Goal: Transaction & Acquisition: Purchase product/service

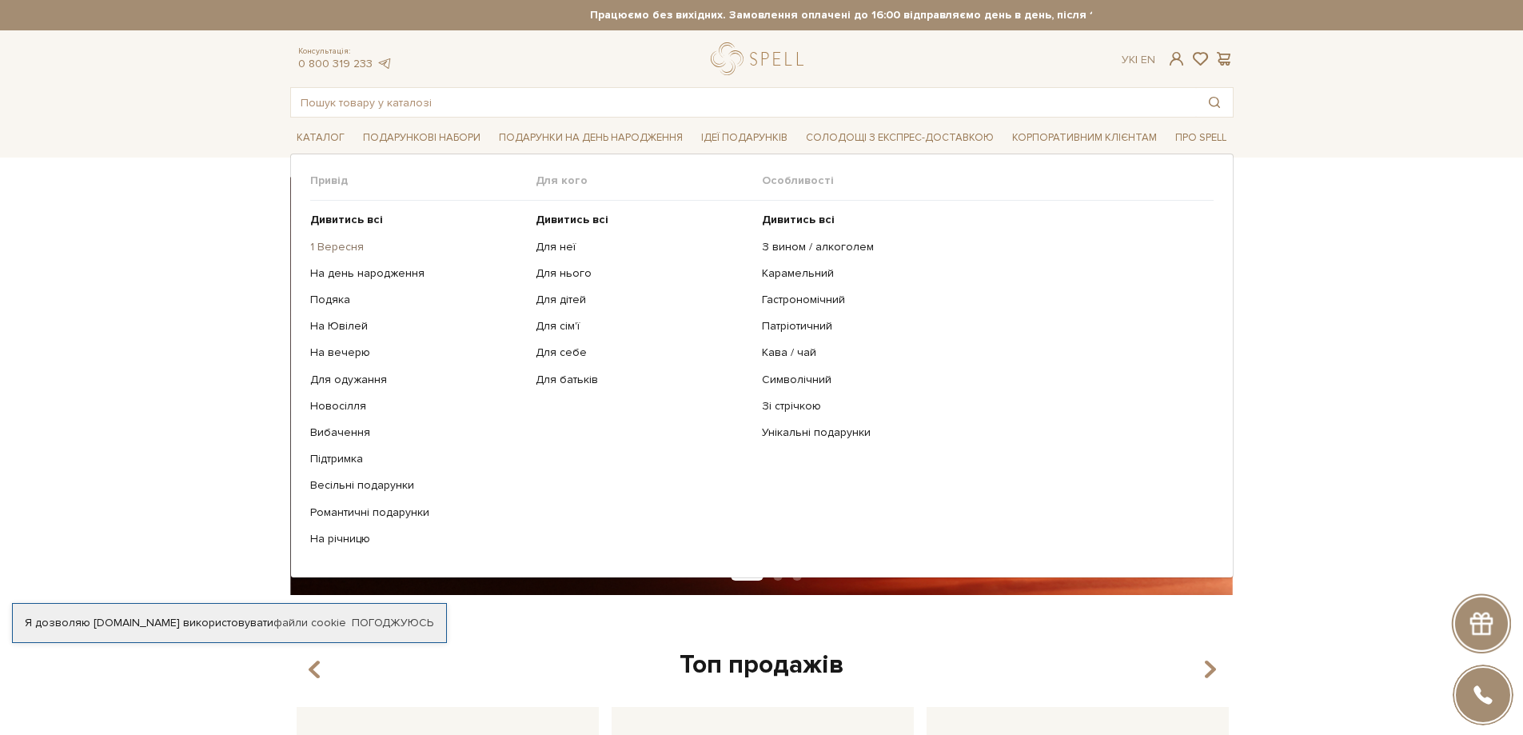
click at [348, 245] on link "1 Вересня" at bounding box center [417, 247] width 214 height 14
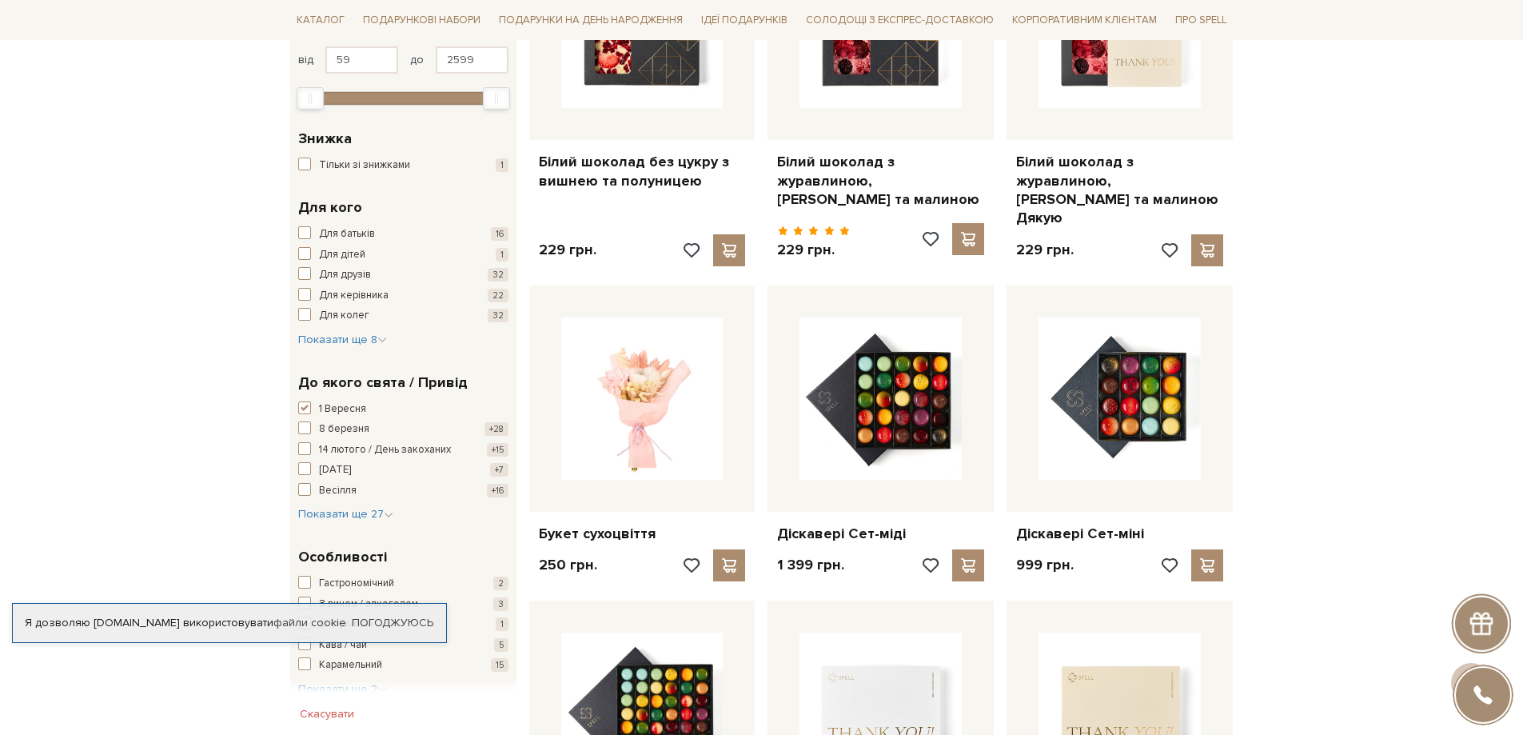
scroll to position [639, 0]
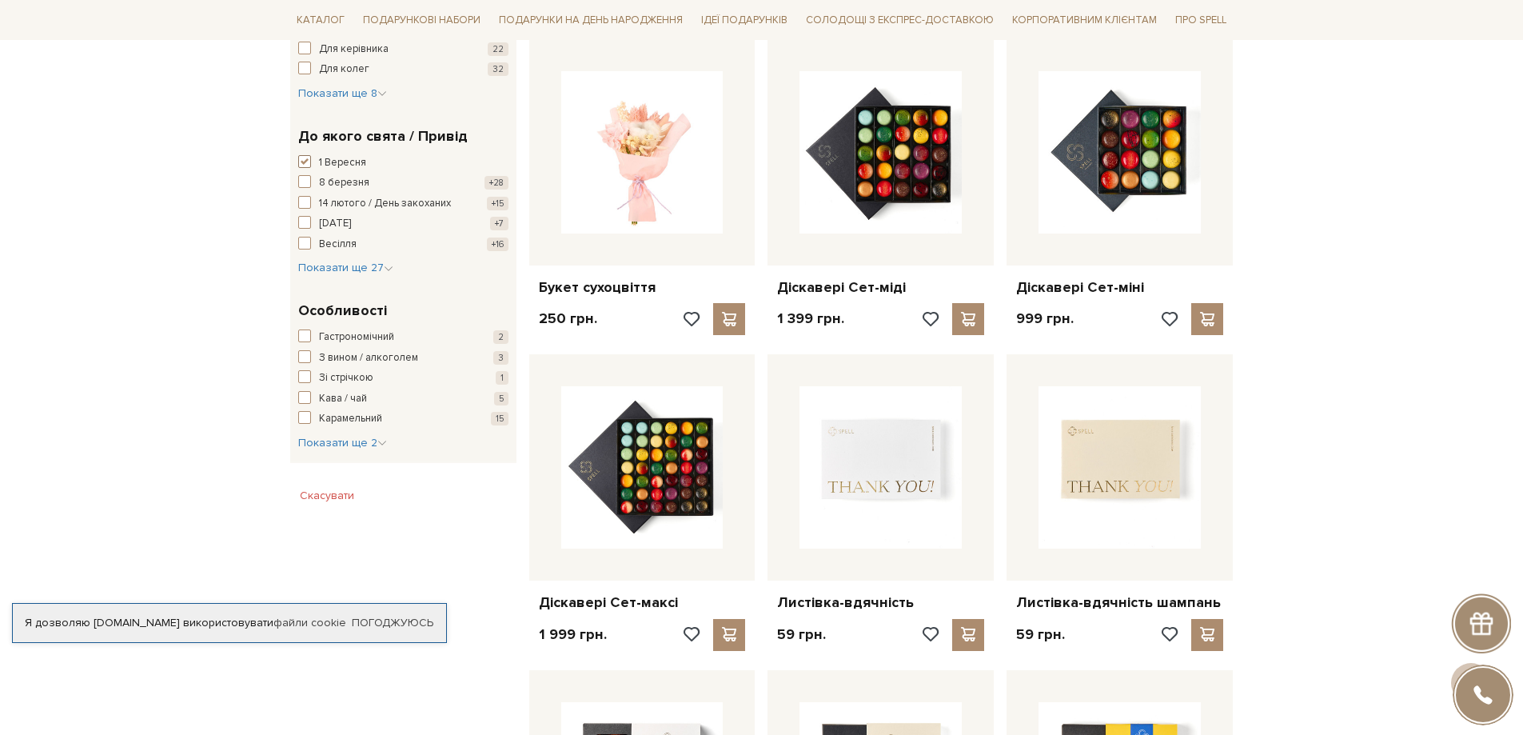
click at [301, 161] on span "button" at bounding box center [304, 161] width 13 height 13
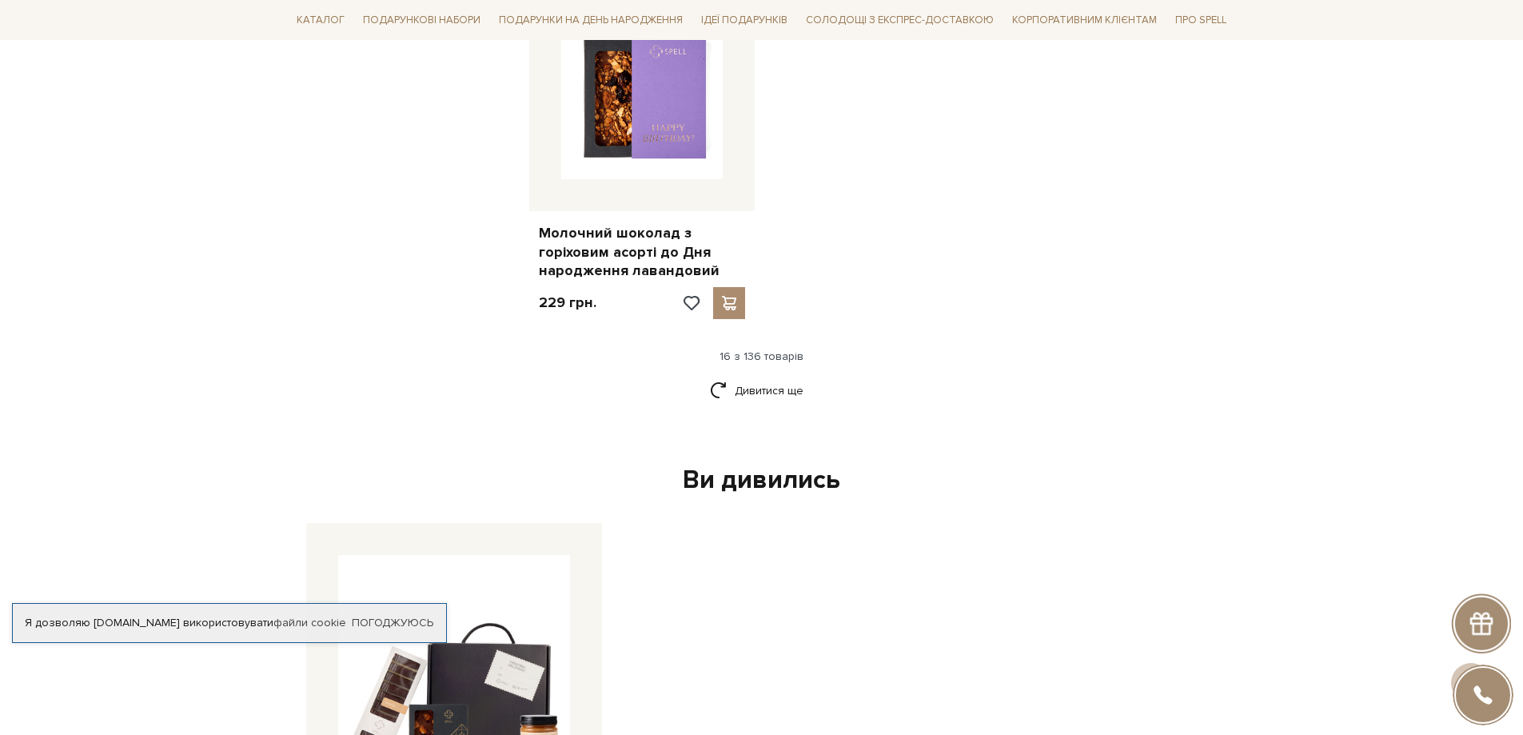
scroll to position [2078, 0]
click at [770, 379] on link "Дивитися ще" at bounding box center [762, 390] width 104 height 28
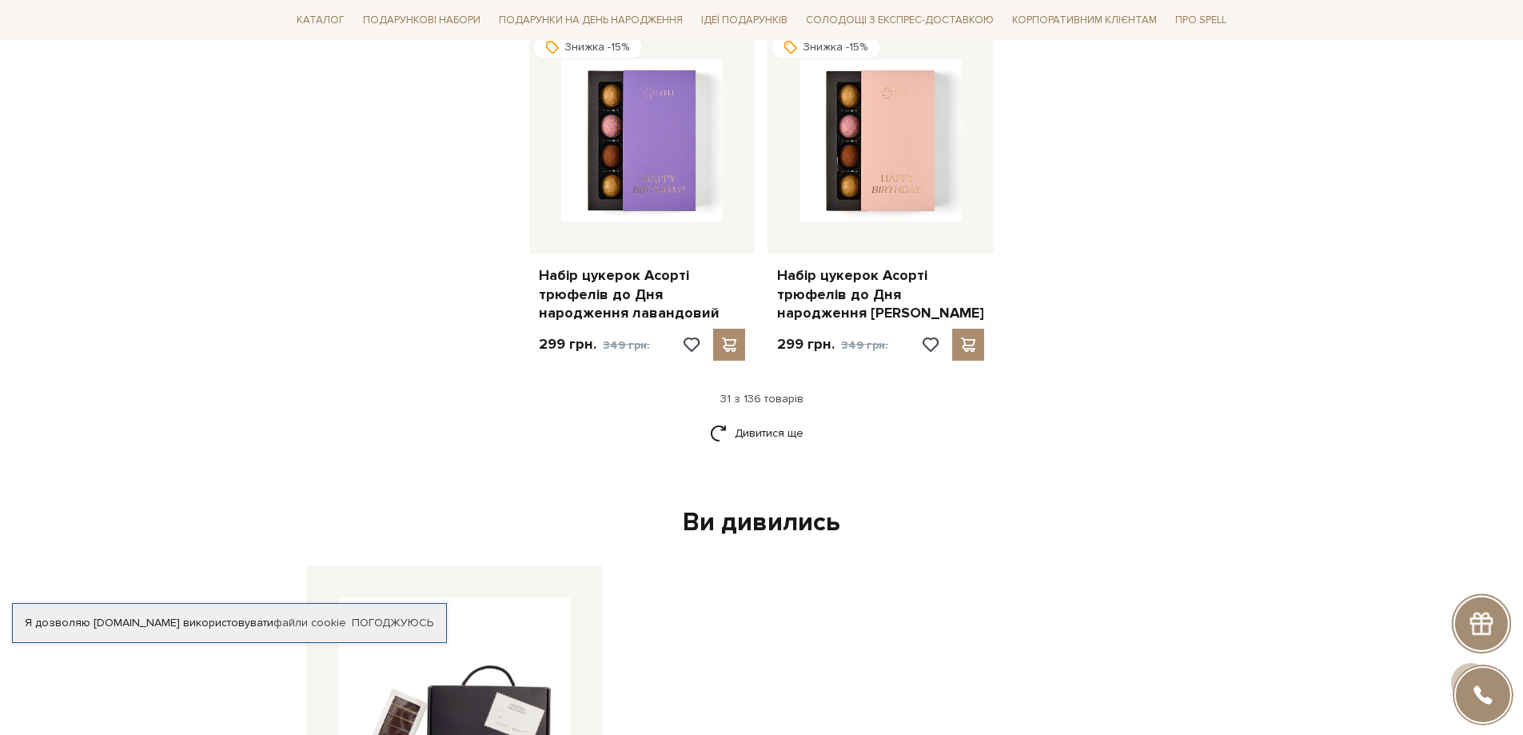
scroll to position [4156, 0]
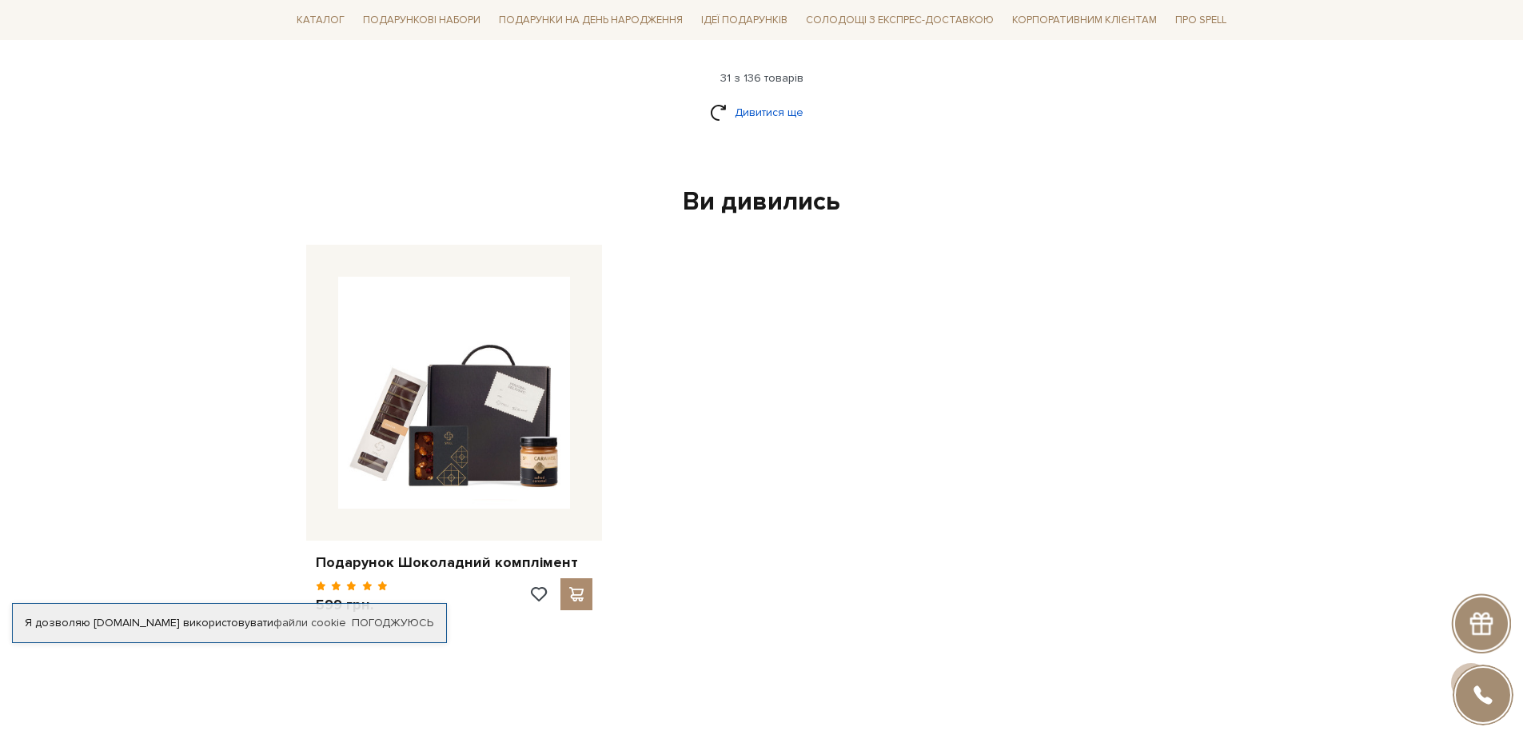
click at [768, 98] on link "Дивитися ще" at bounding box center [762, 112] width 104 height 28
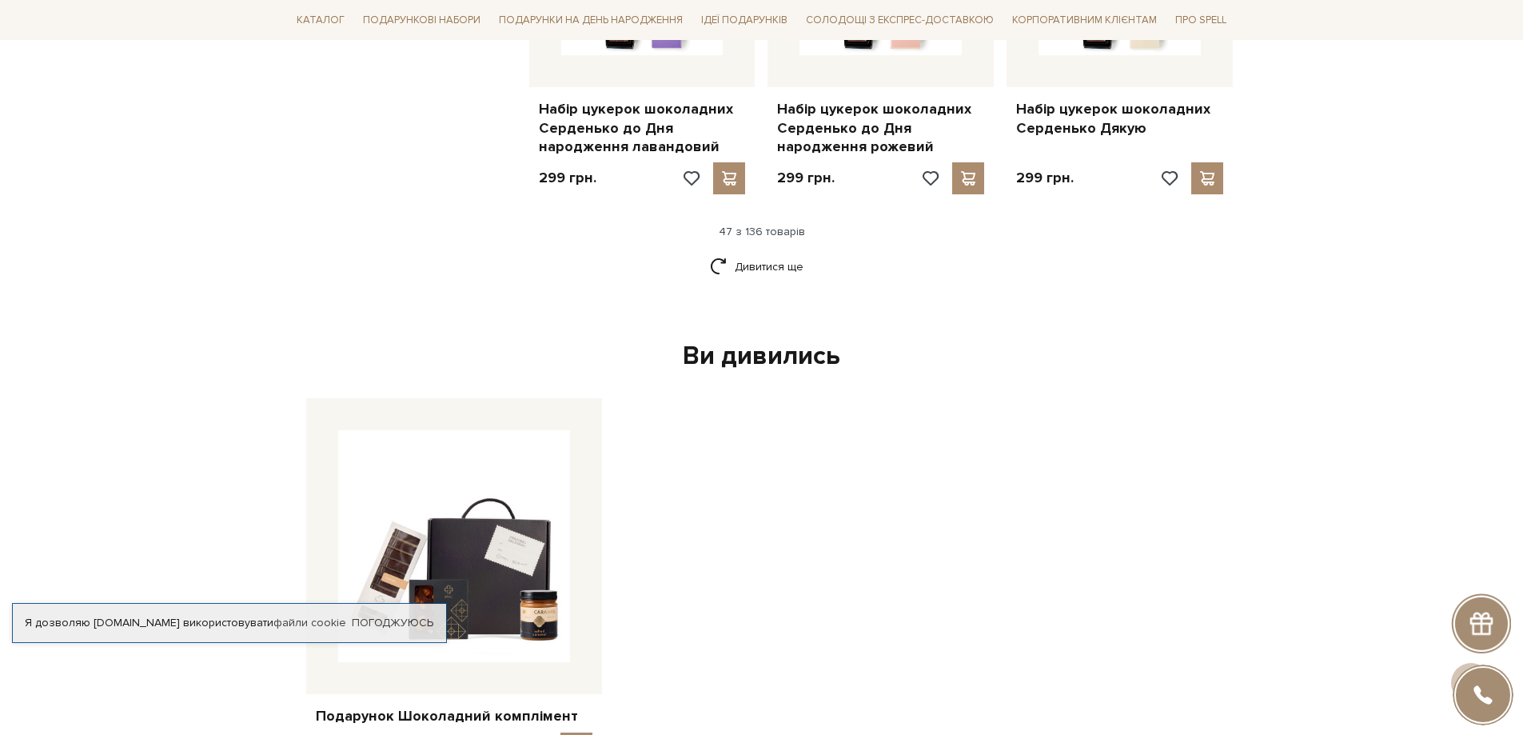
scroll to position [5755, 0]
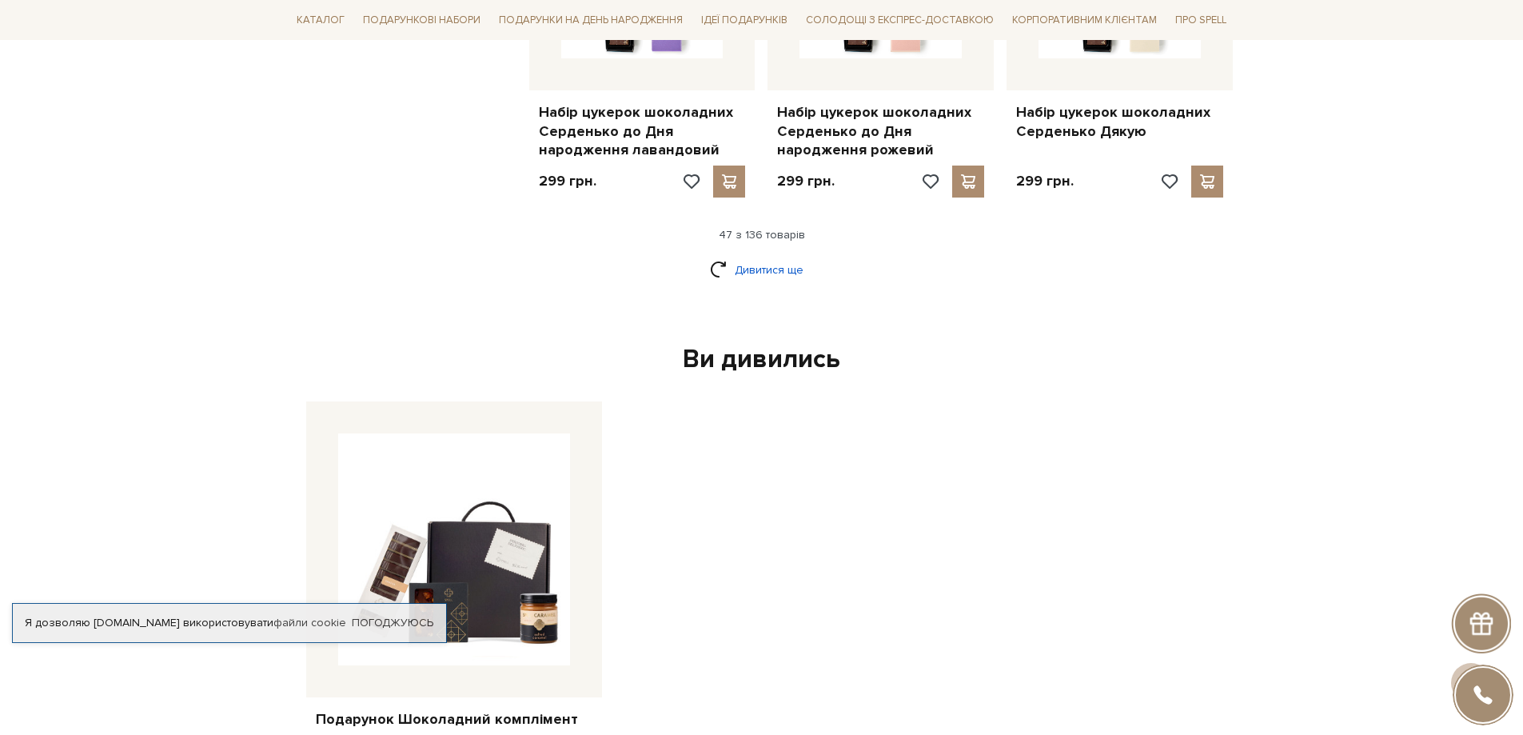
click at [766, 256] on link "Дивитися ще" at bounding box center [762, 270] width 104 height 28
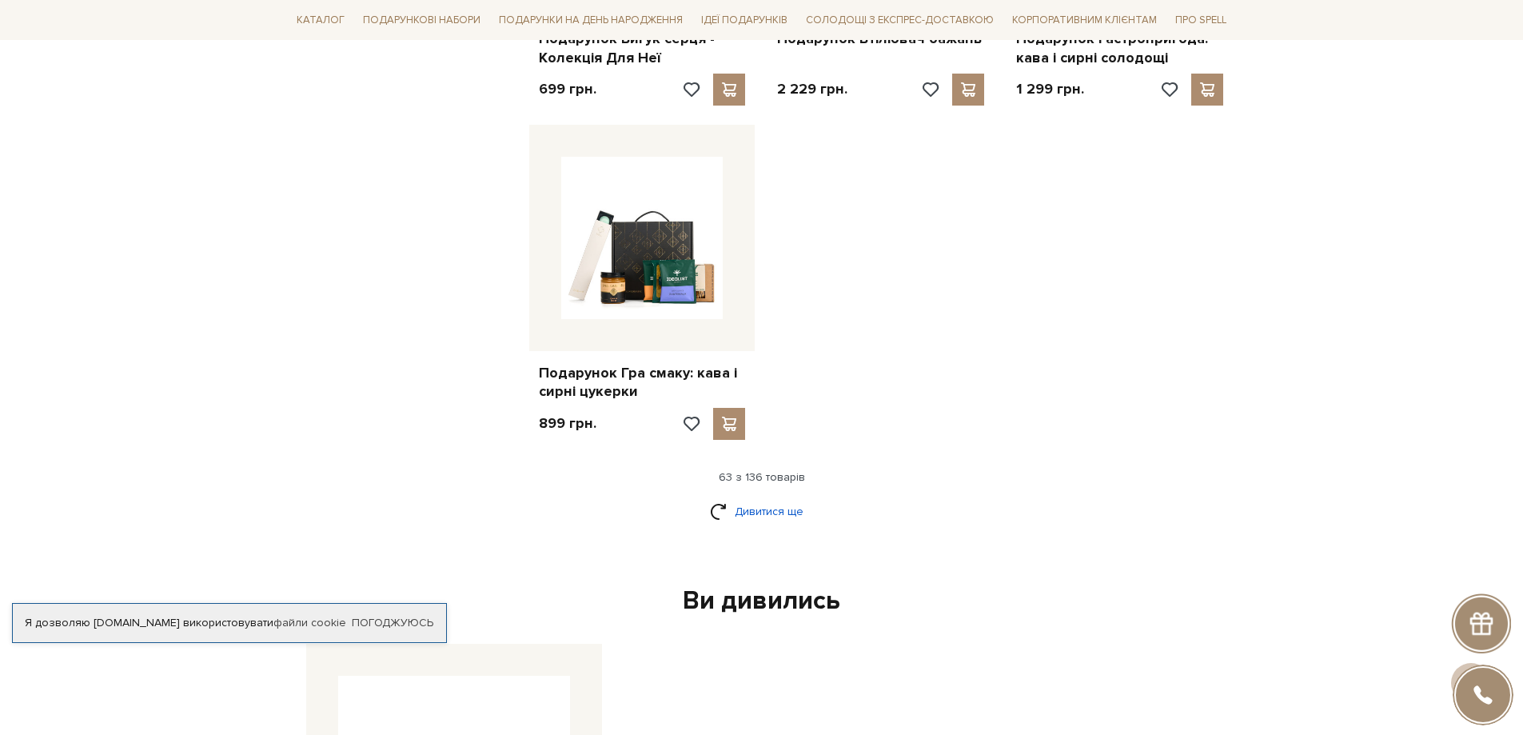
scroll to position [7593, 0]
click at [766, 496] on link "Дивитися ще" at bounding box center [762, 510] width 104 height 28
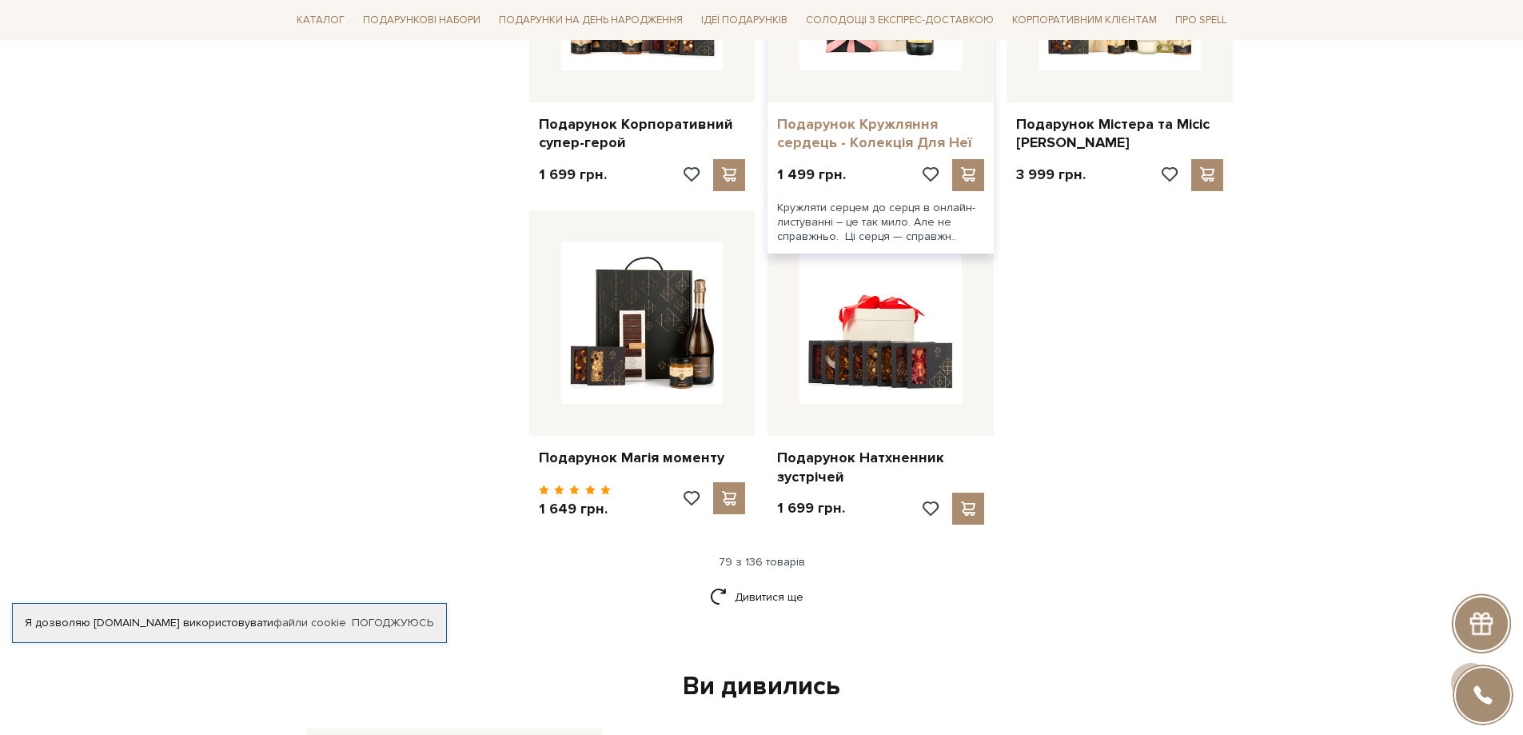
scroll to position [9191, 0]
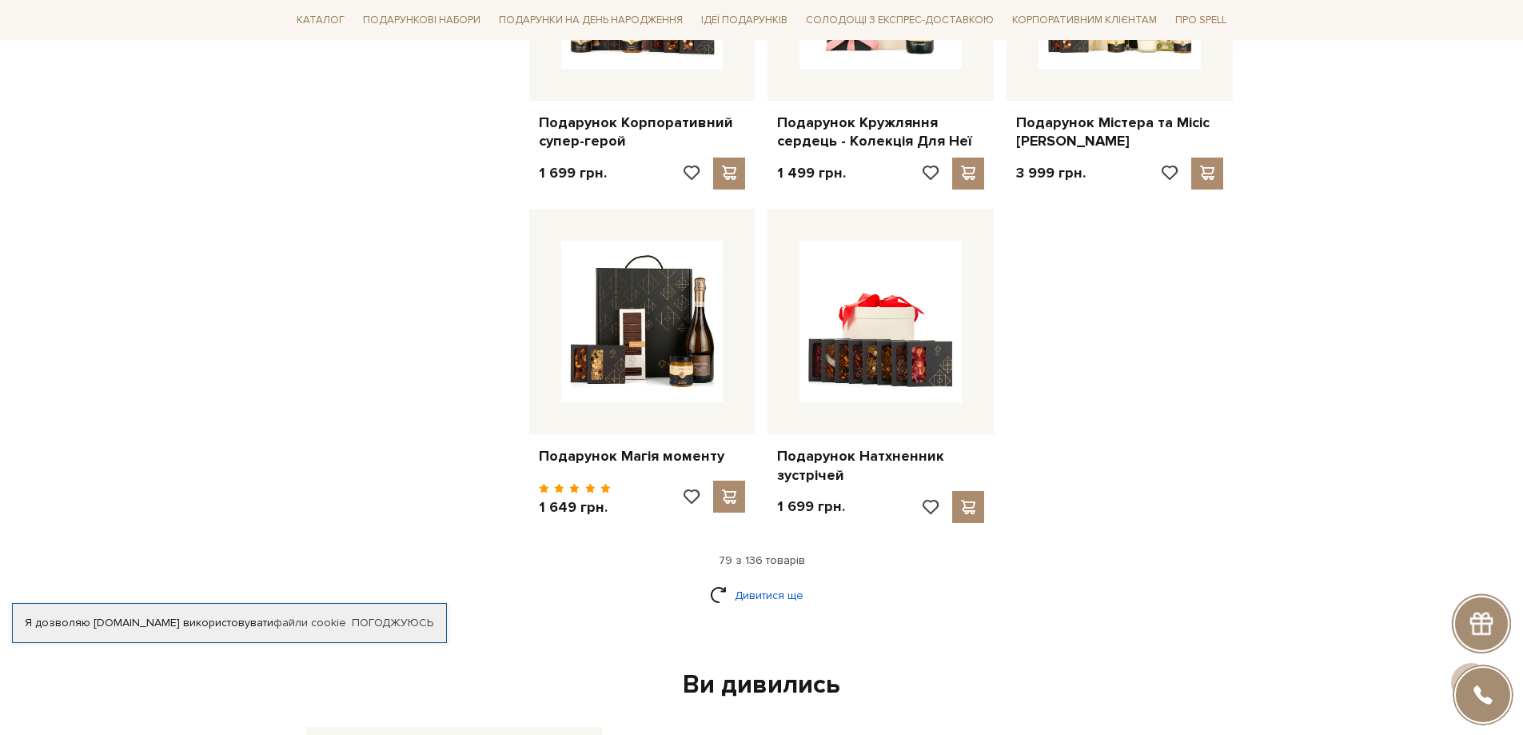
click at [774, 581] on link "Дивитися ще" at bounding box center [762, 595] width 104 height 28
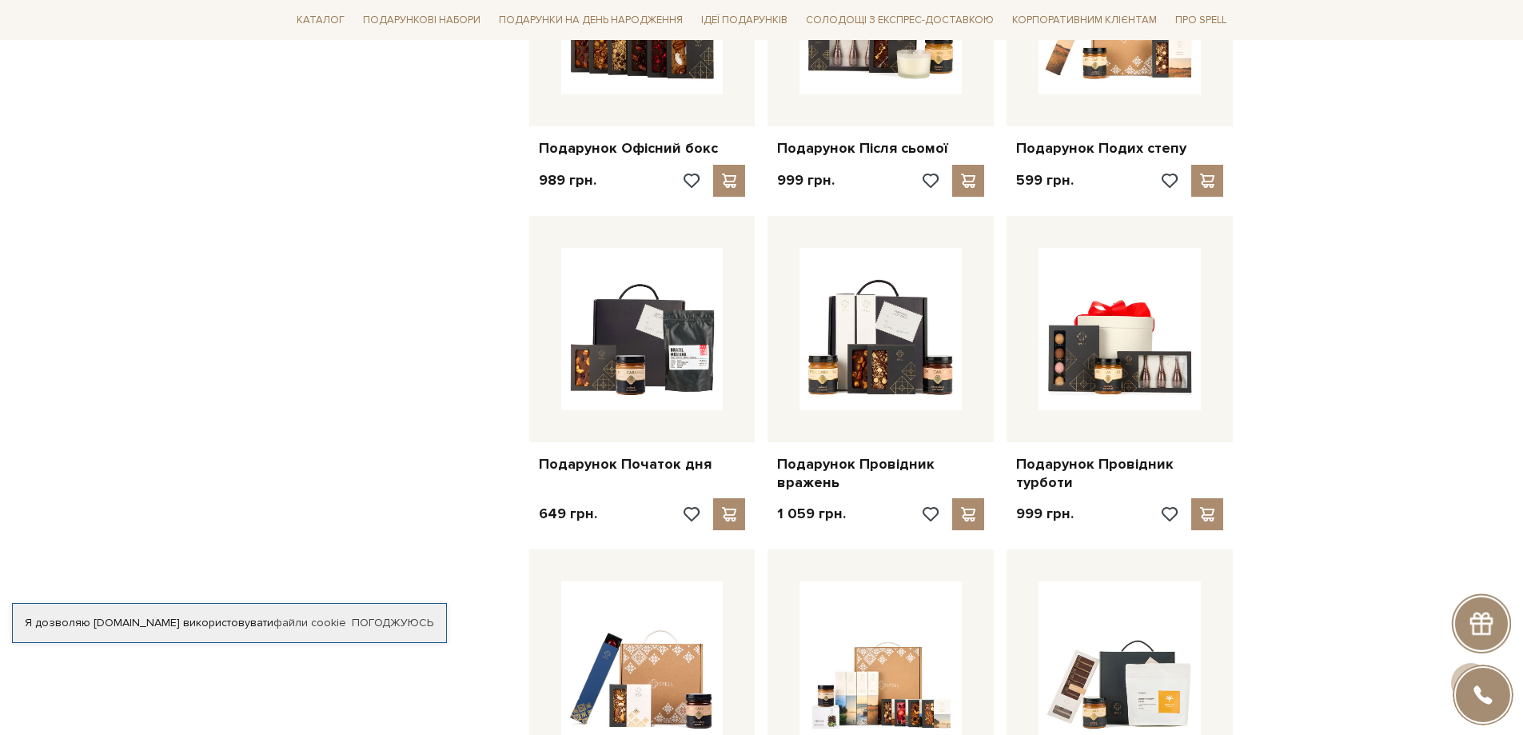
scroll to position [9831, 0]
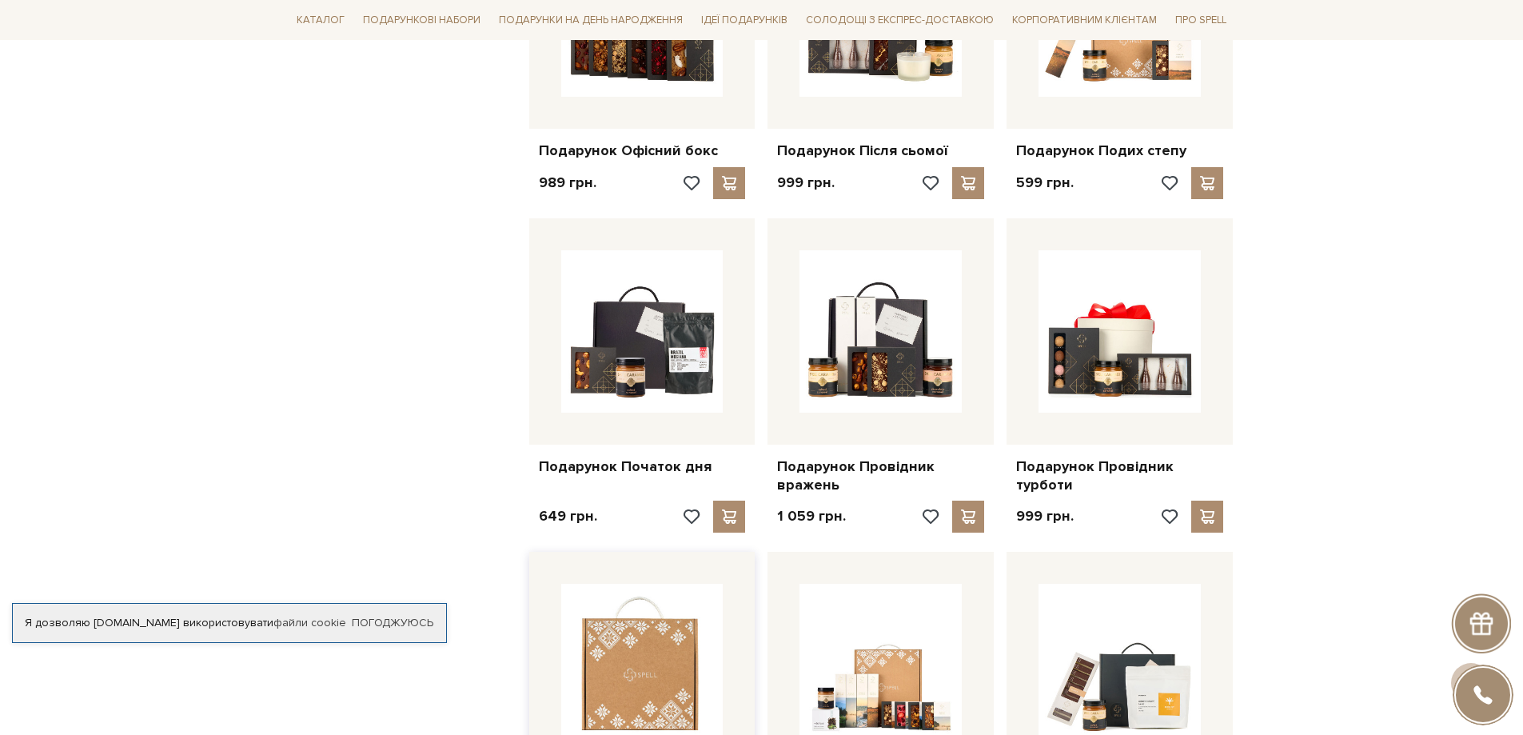
click at [653, 583] on img at bounding box center [642, 664] width 162 height 162
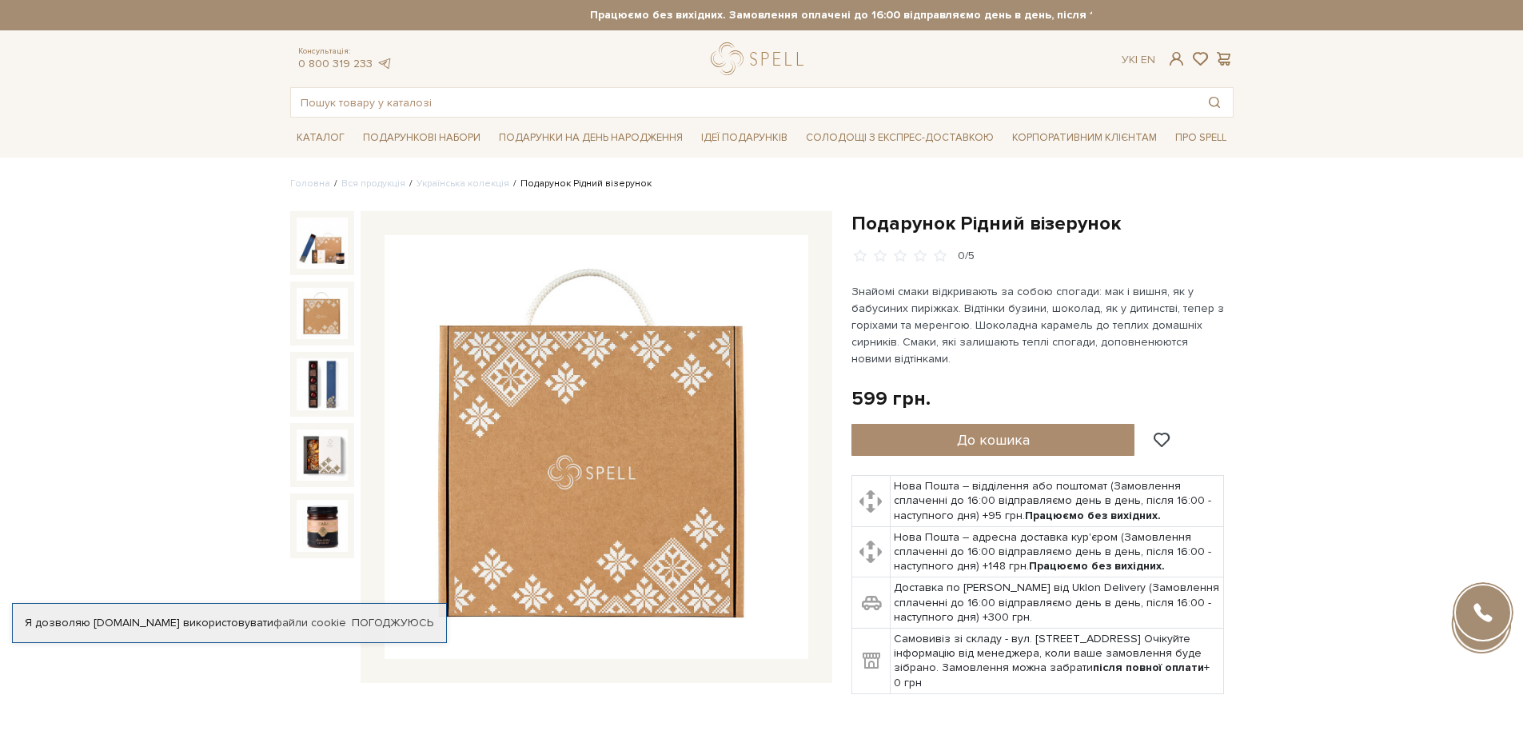
click at [314, 298] on img at bounding box center [322, 313] width 51 height 51
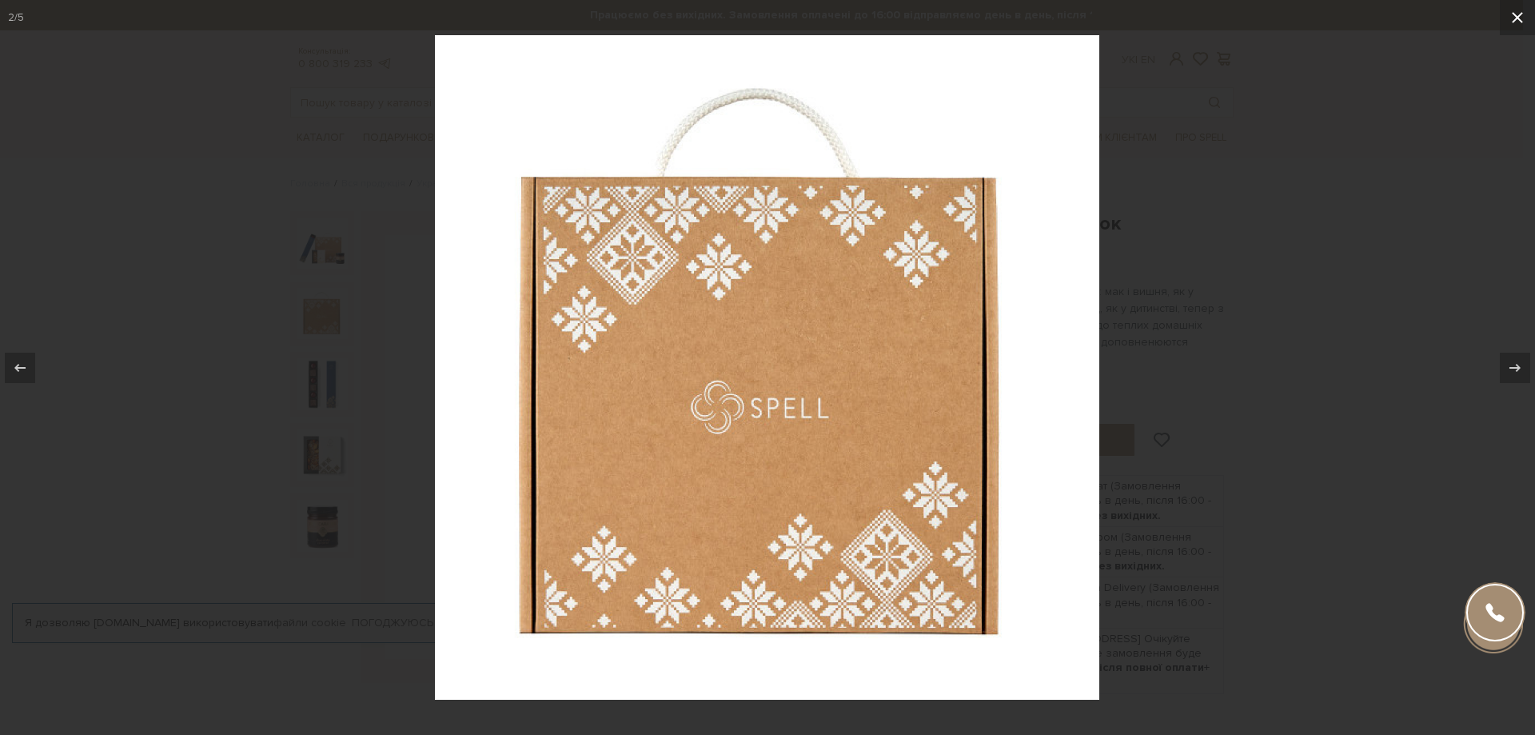
click at [1510, 20] on icon at bounding box center [1516, 17] width 19 height 19
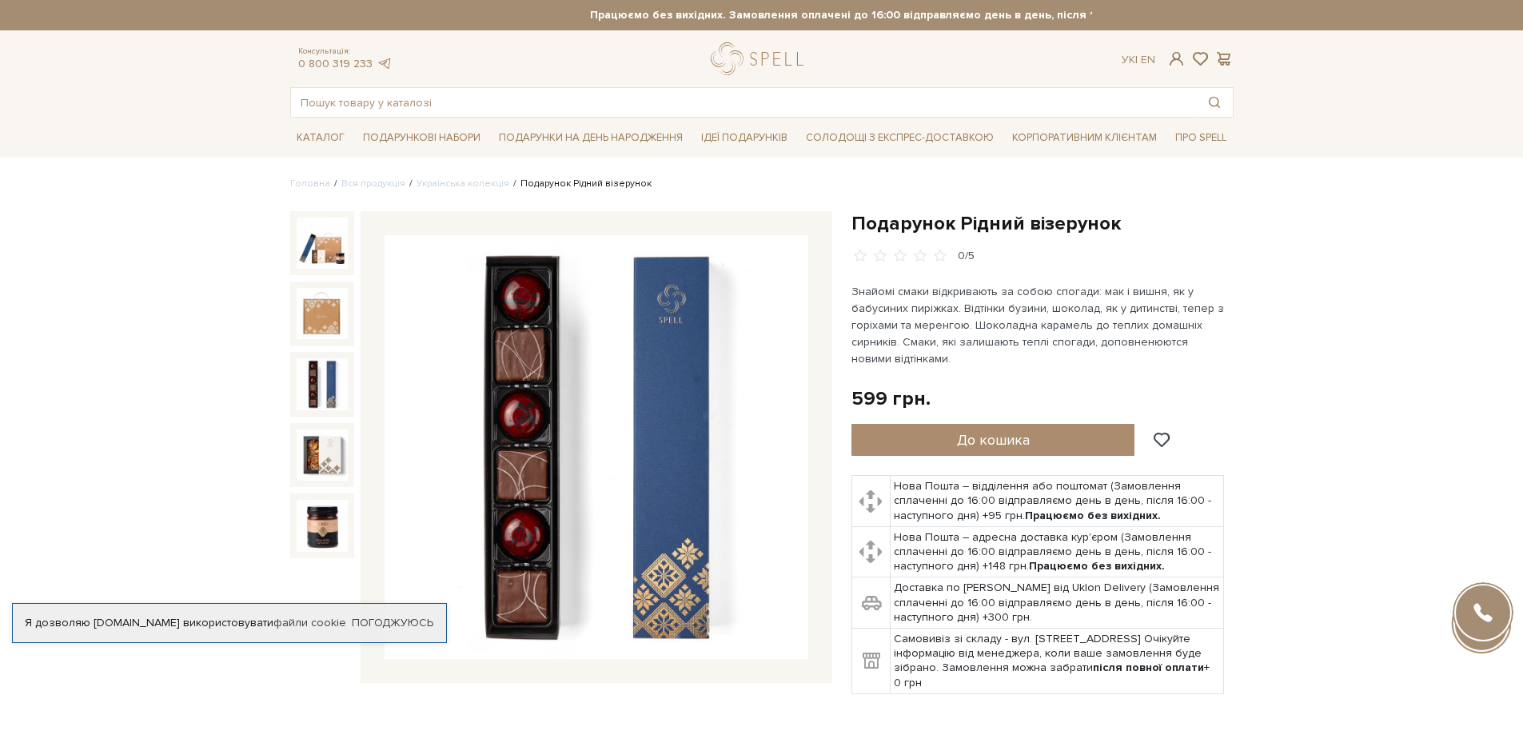
click at [319, 373] on img at bounding box center [322, 383] width 51 height 51
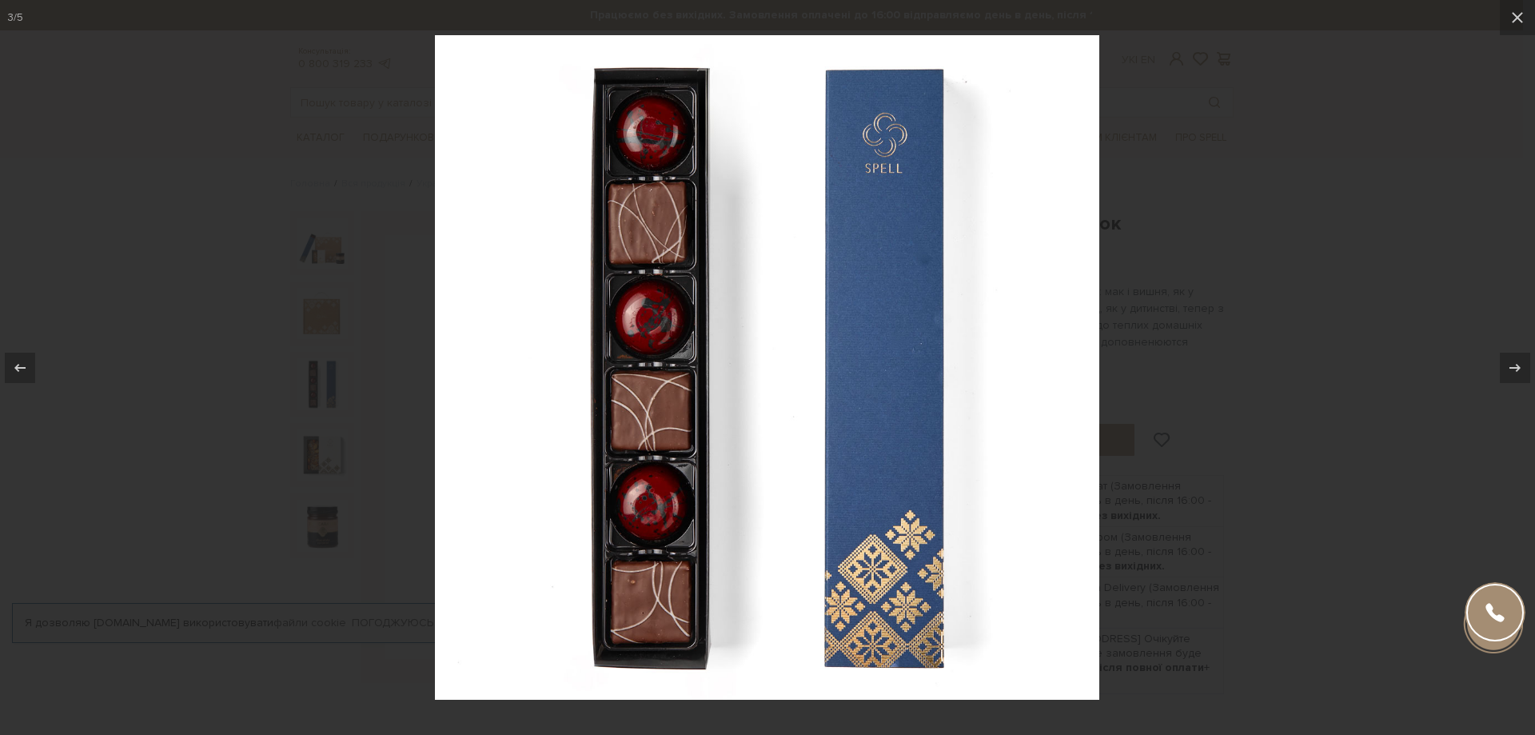
click at [315, 457] on div at bounding box center [767, 367] width 1535 height 735
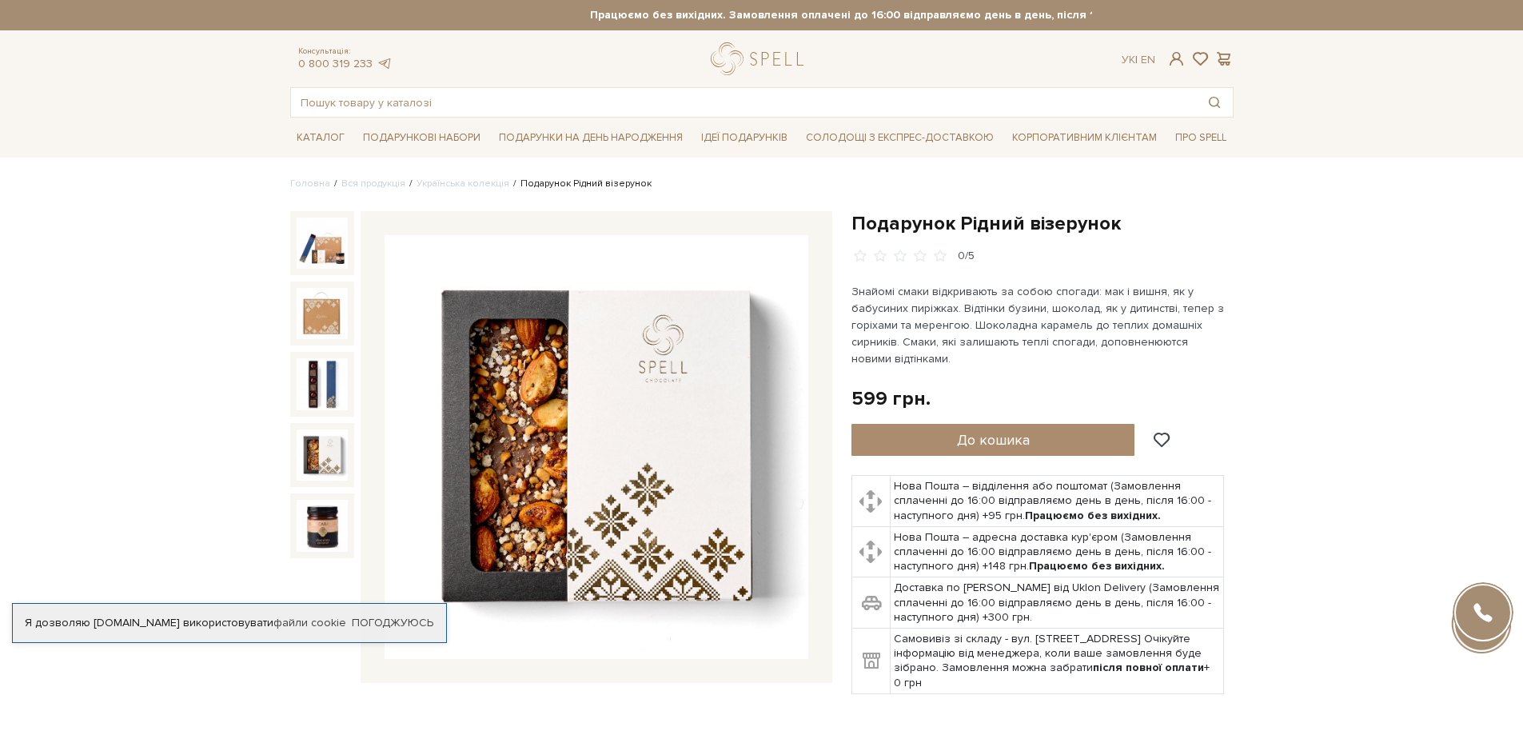
click at [315, 456] on img at bounding box center [322, 454] width 51 height 51
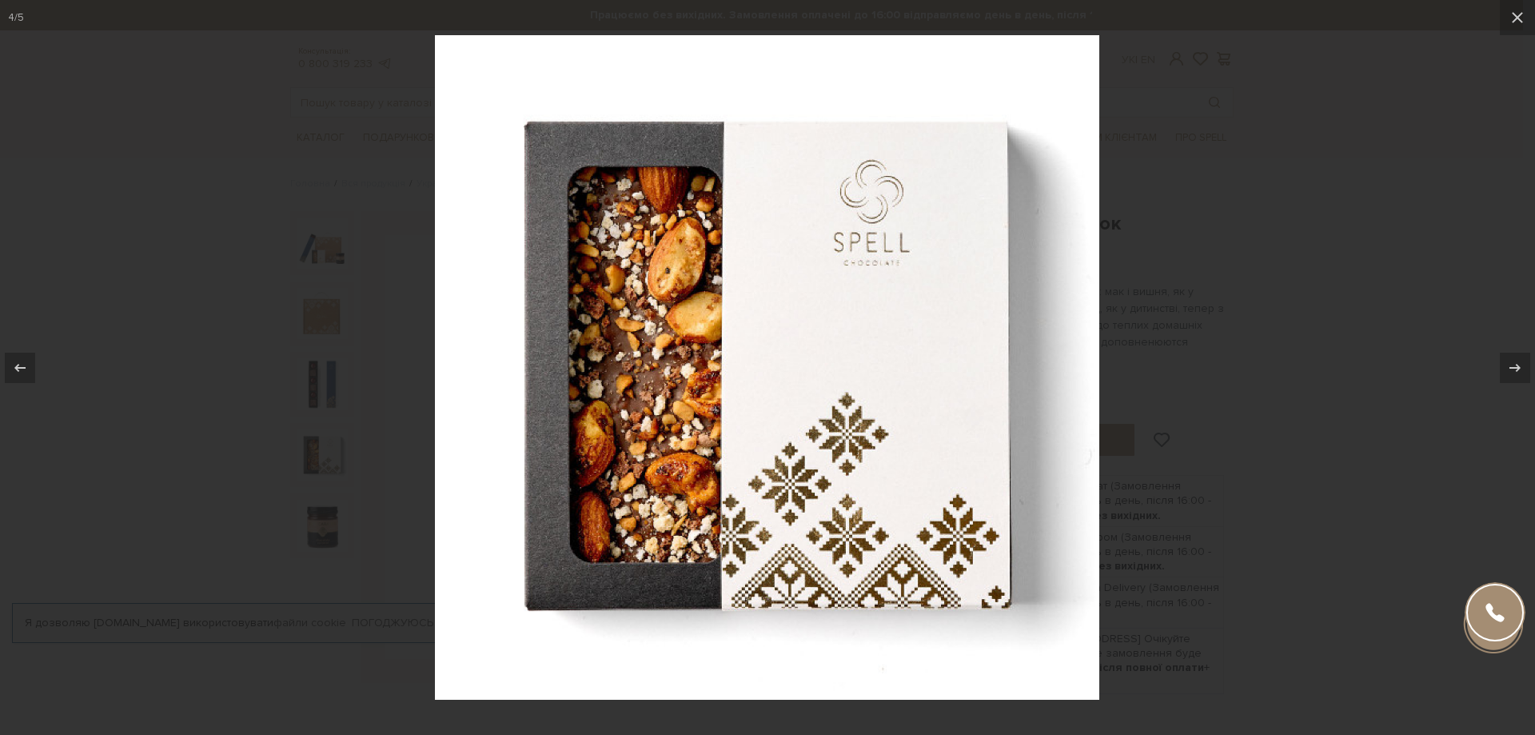
click at [330, 520] on div at bounding box center [767, 367] width 1535 height 735
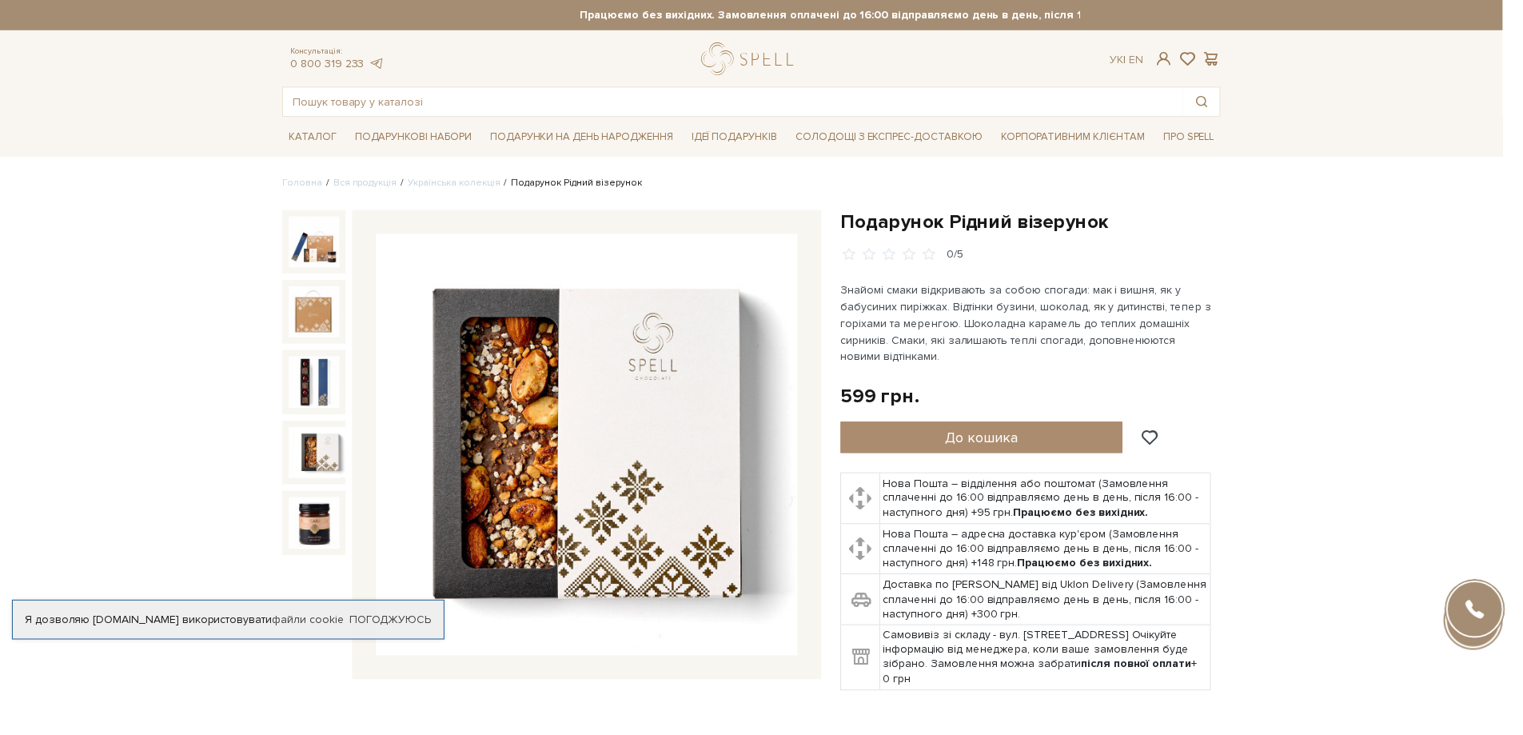
click at [330, 519] on img at bounding box center [315, 525] width 51 height 51
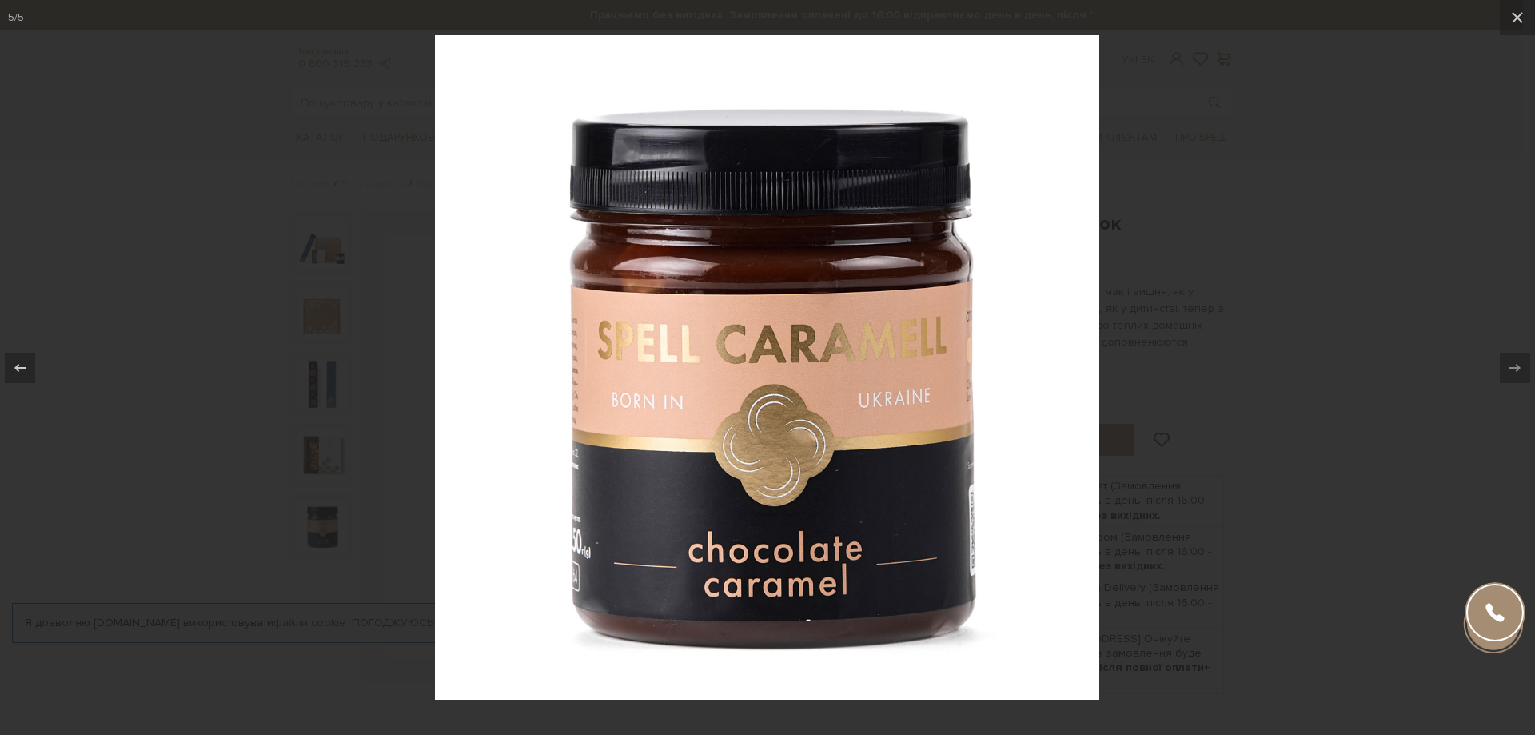
click at [331, 519] on div at bounding box center [767, 367] width 1535 height 735
